Goal: Information Seeking & Learning: Check status

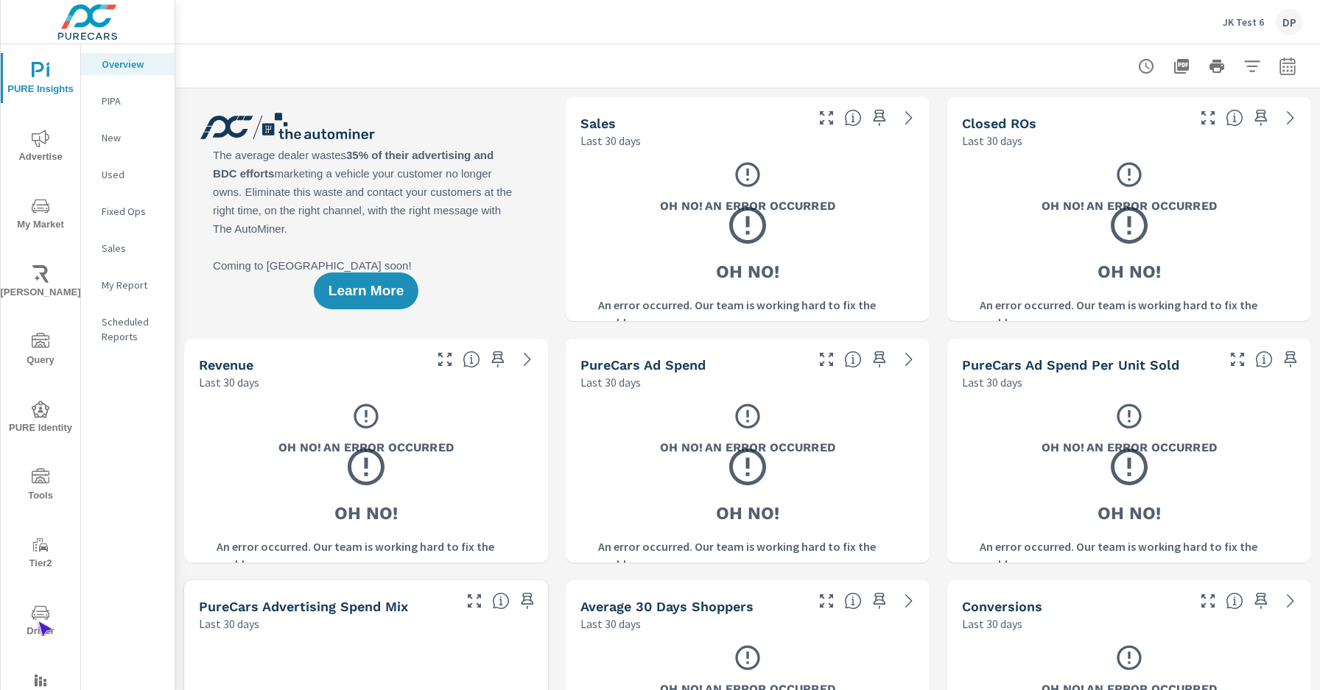
click at [38, 622] on span "Driver" at bounding box center [40, 622] width 71 height 36
